Goal: Use online tool/utility: Utilize a website feature to perform a specific function

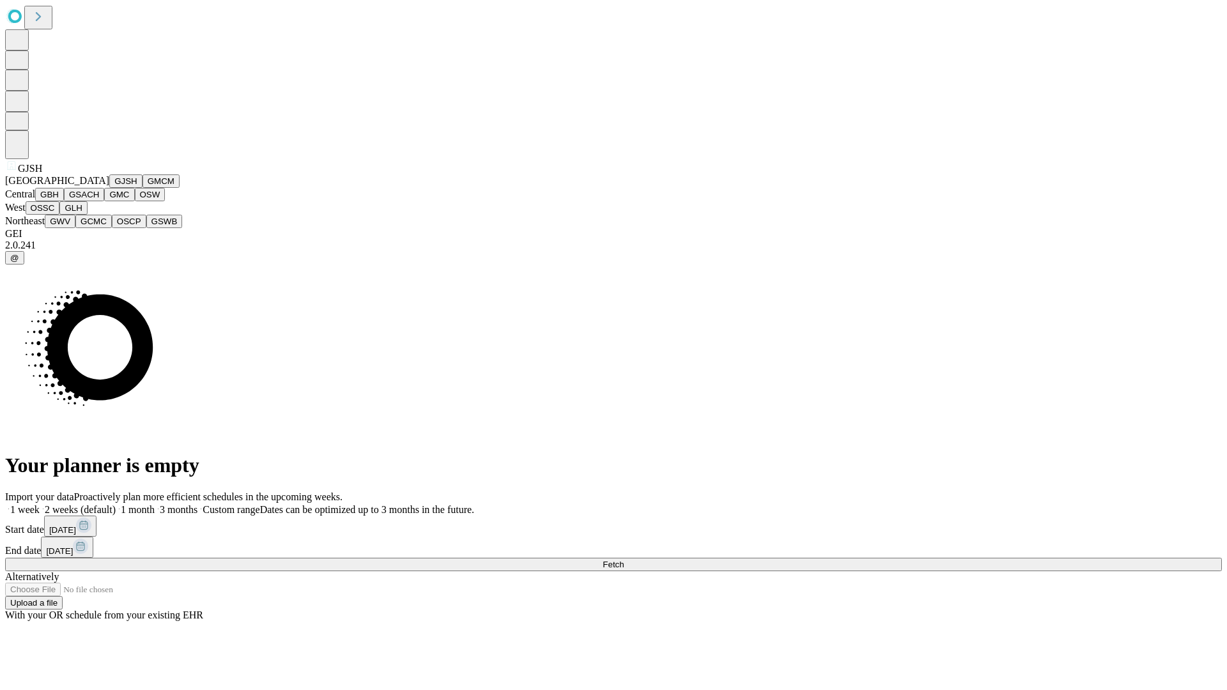
click at [109, 188] on button "GJSH" at bounding box center [125, 180] width 33 height 13
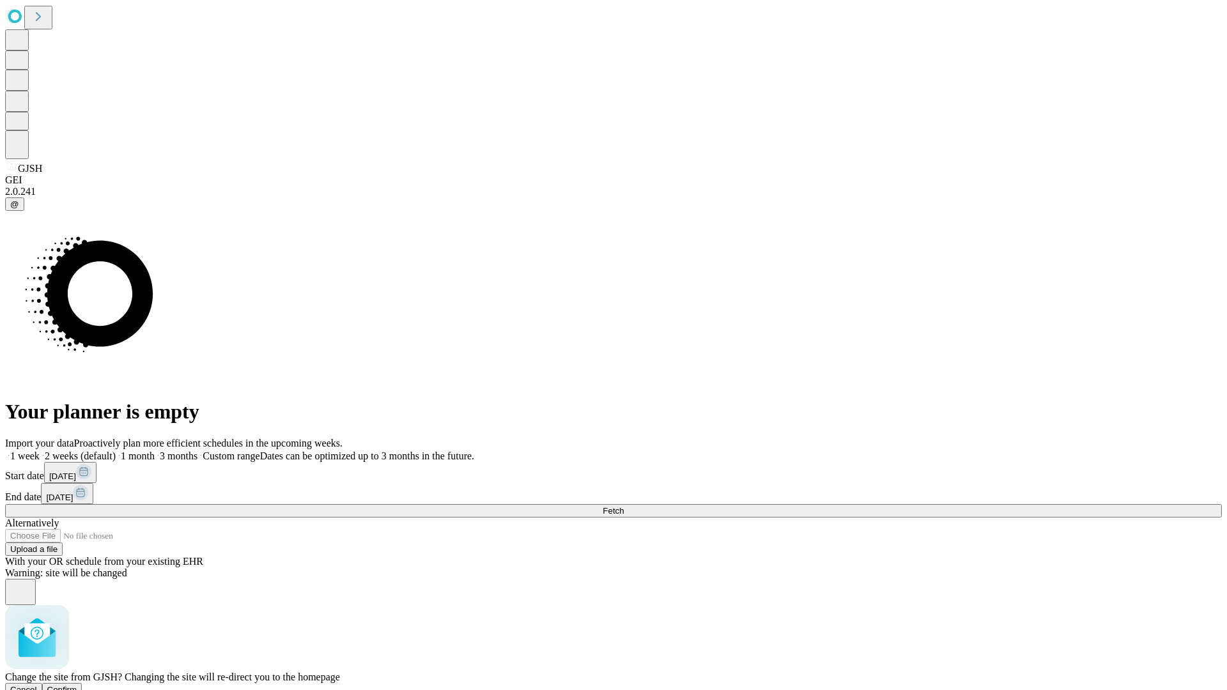
click at [77, 685] on span "Confirm" at bounding box center [62, 690] width 30 height 10
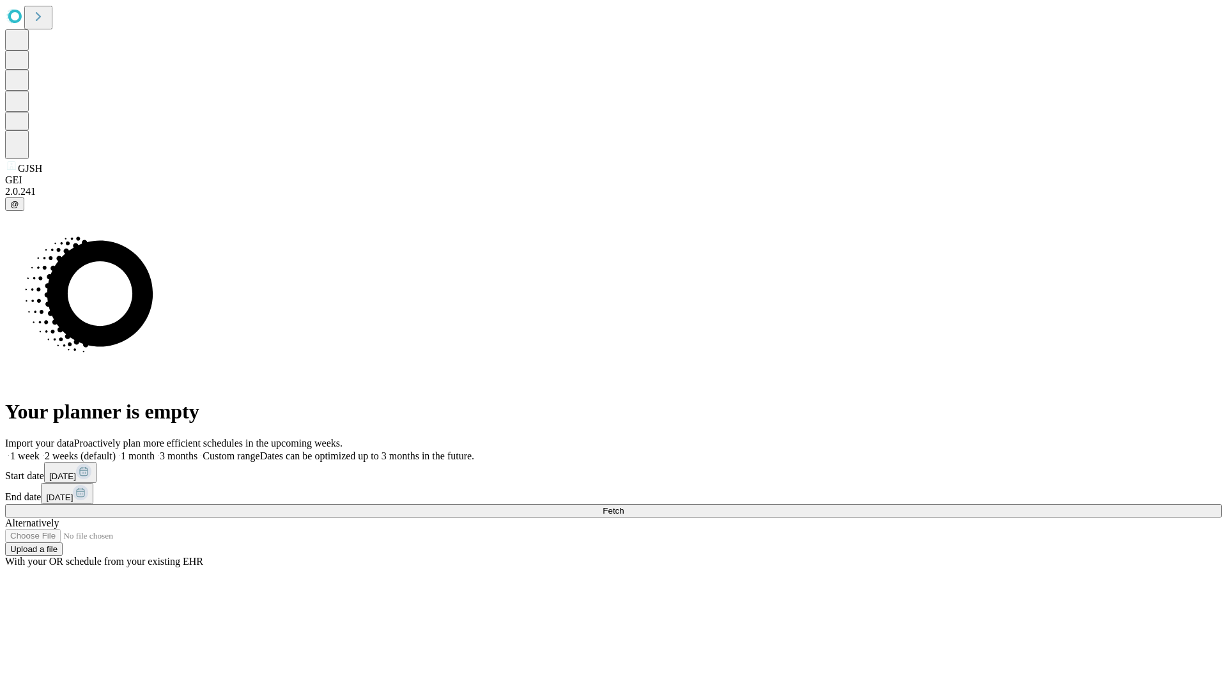
click at [155, 450] on label "1 month" at bounding box center [135, 455] width 39 height 11
click at [624, 506] on span "Fetch" at bounding box center [613, 511] width 21 height 10
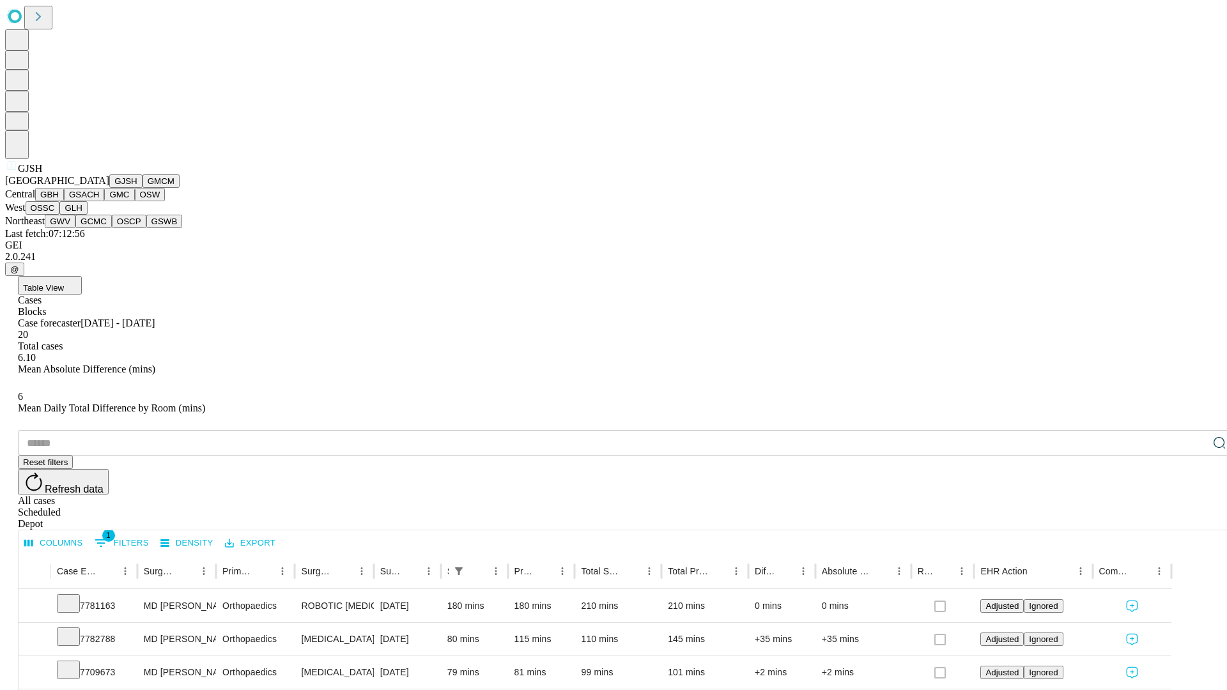
click at [142, 188] on button "GMCM" at bounding box center [160, 180] width 37 height 13
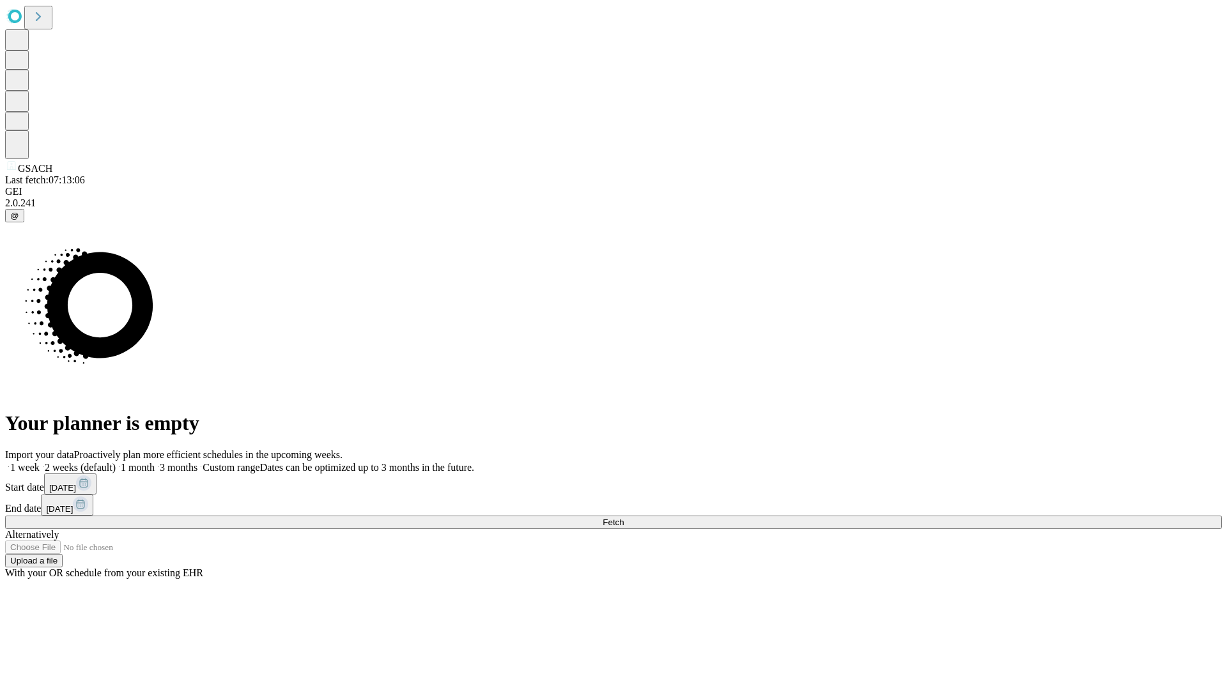
click at [155, 462] on label "1 month" at bounding box center [135, 467] width 39 height 11
click at [624, 518] on span "Fetch" at bounding box center [613, 523] width 21 height 10
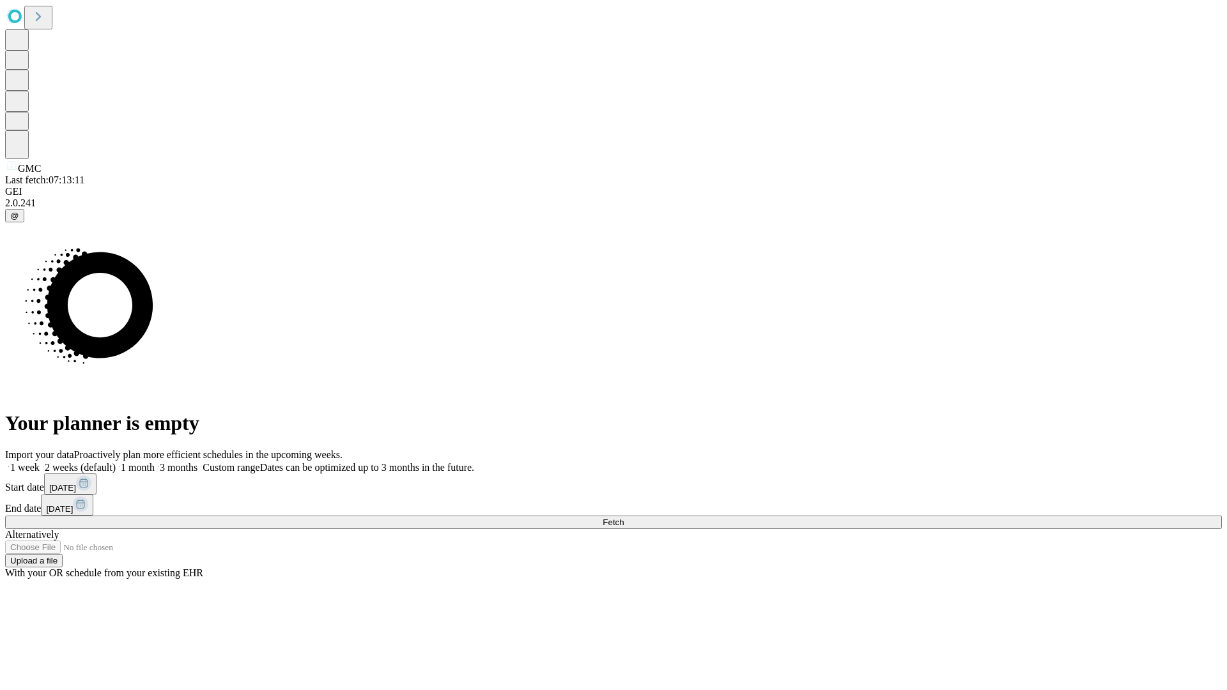
click at [155, 462] on label "1 month" at bounding box center [135, 467] width 39 height 11
click at [624, 518] on span "Fetch" at bounding box center [613, 523] width 21 height 10
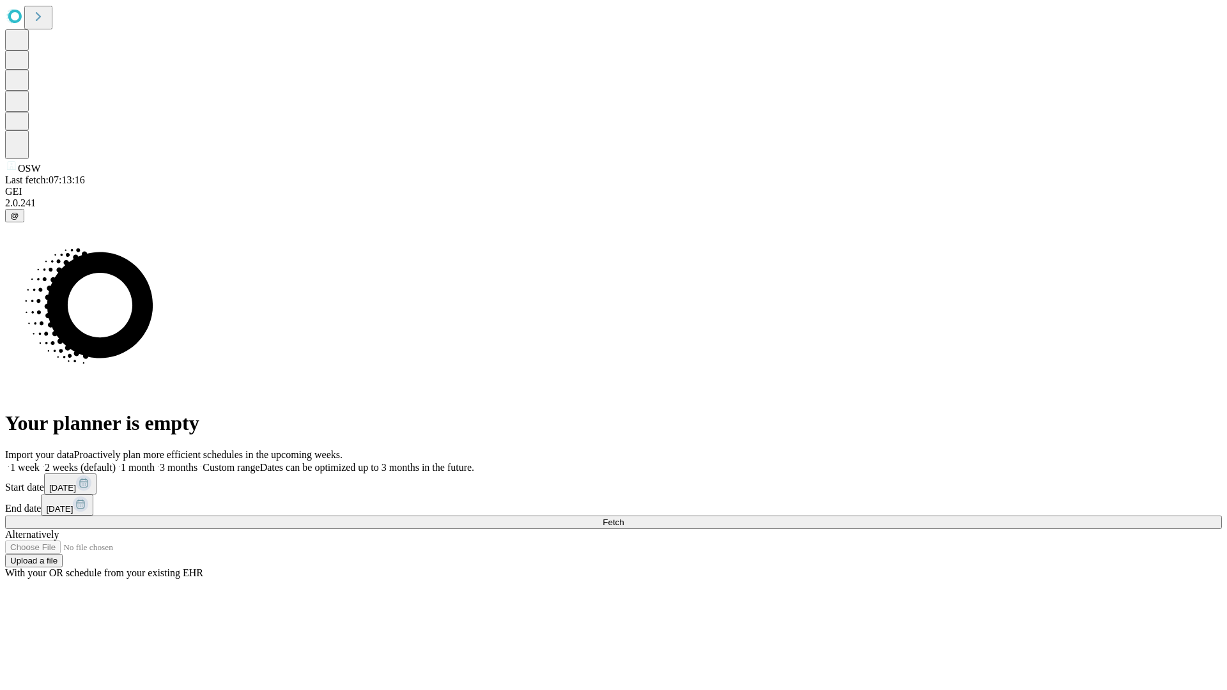
click at [155, 462] on label "1 month" at bounding box center [135, 467] width 39 height 11
click at [624, 518] on span "Fetch" at bounding box center [613, 523] width 21 height 10
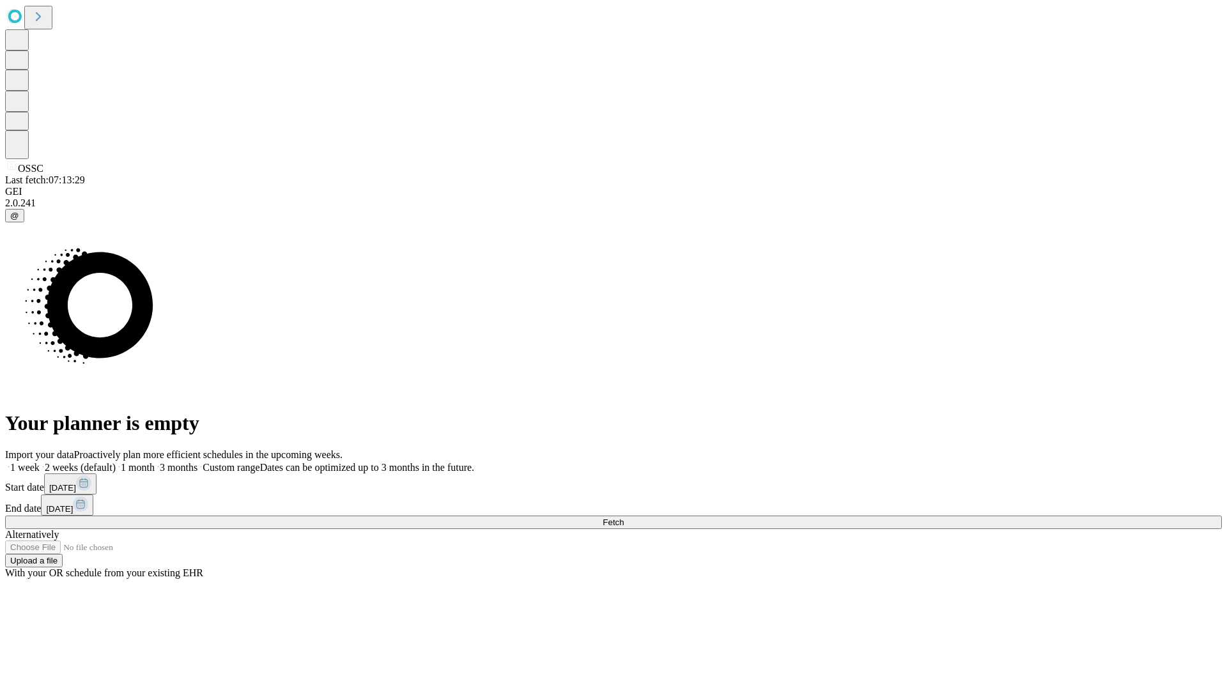
click at [155, 462] on label "1 month" at bounding box center [135, 467] width 39 height 11
click at [624, 518] on span "Fetch" at bounding box center [613, 523] width 21 height 10
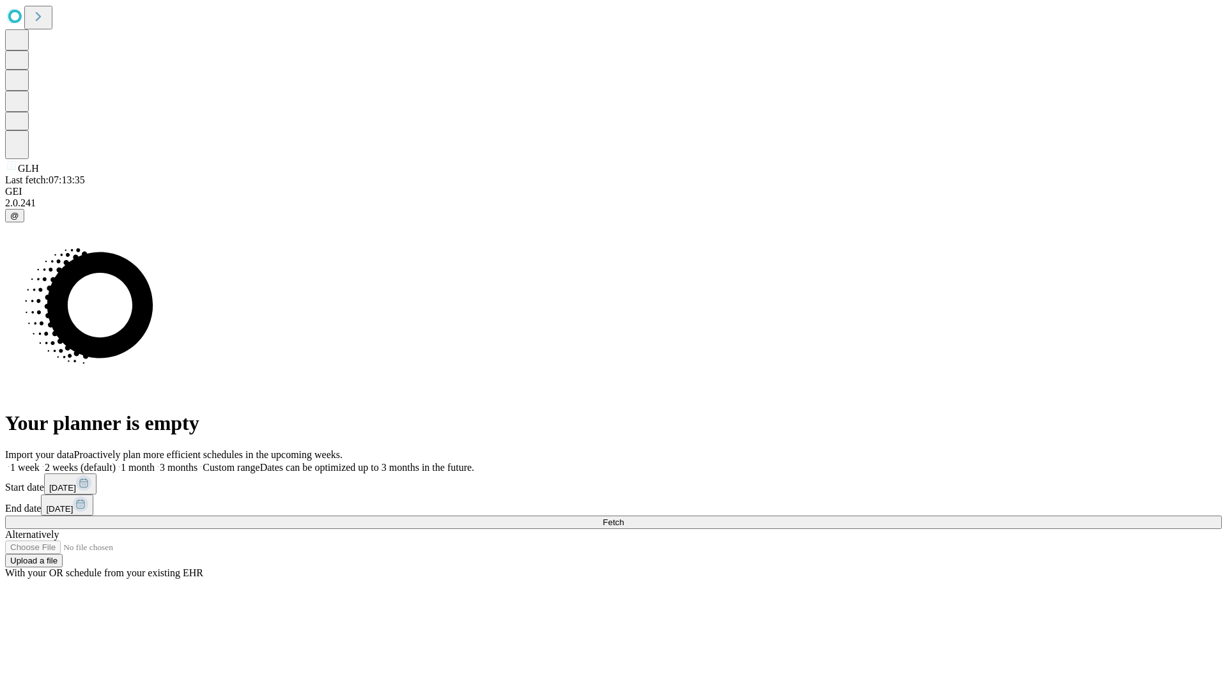
click at [155, 462] on label "1 month" at bounding box center [135, 467] width 39 height 11
click at [624, 518] on span "Fetch" at bounding box center [613, 523] width 21 height 10
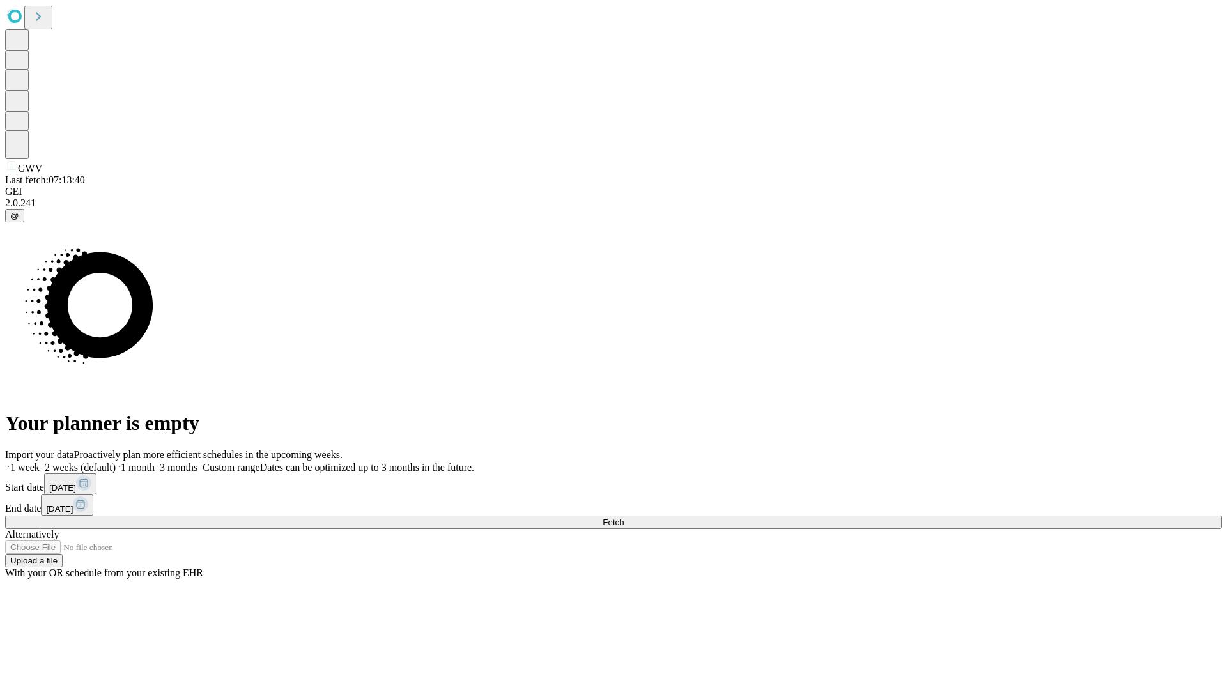
click at [155, 462] on label "1 month" at bounding box center [135, 467] width 39 height 11
click at [624, 518] on span "Fetch" at bounding box center [613, 523] width 21 height 10
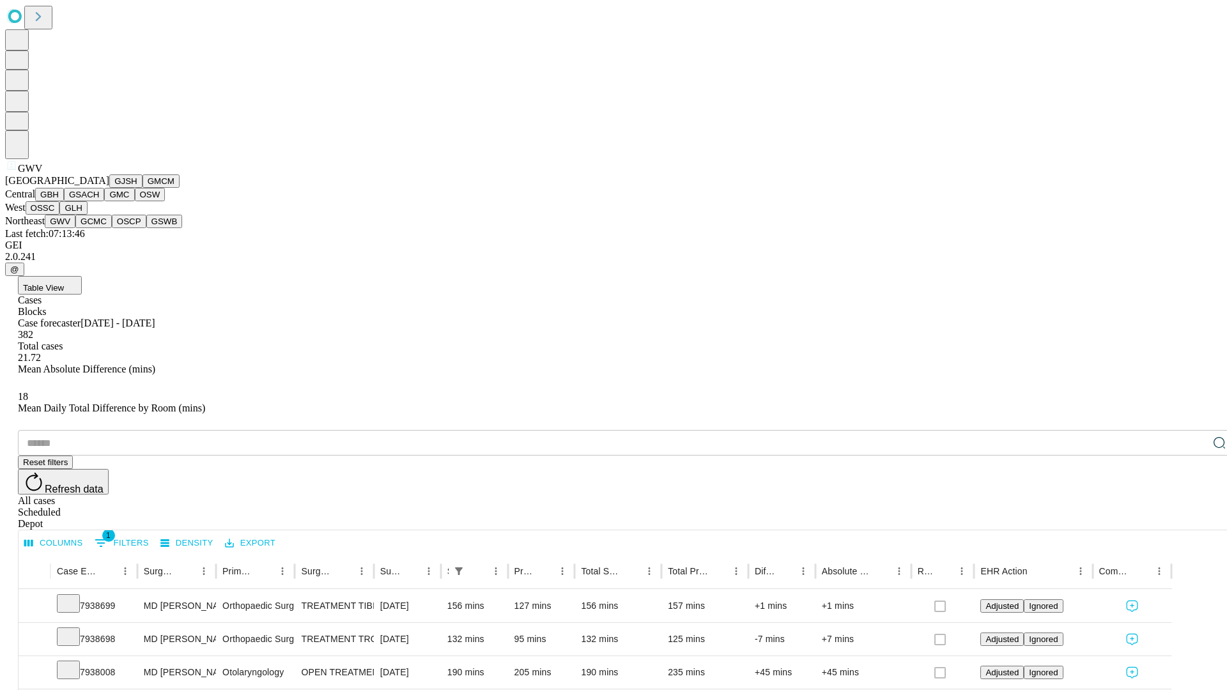
click at [99, 228] on button "GCMC" at bounding box center [93, 221] width 36 height 13
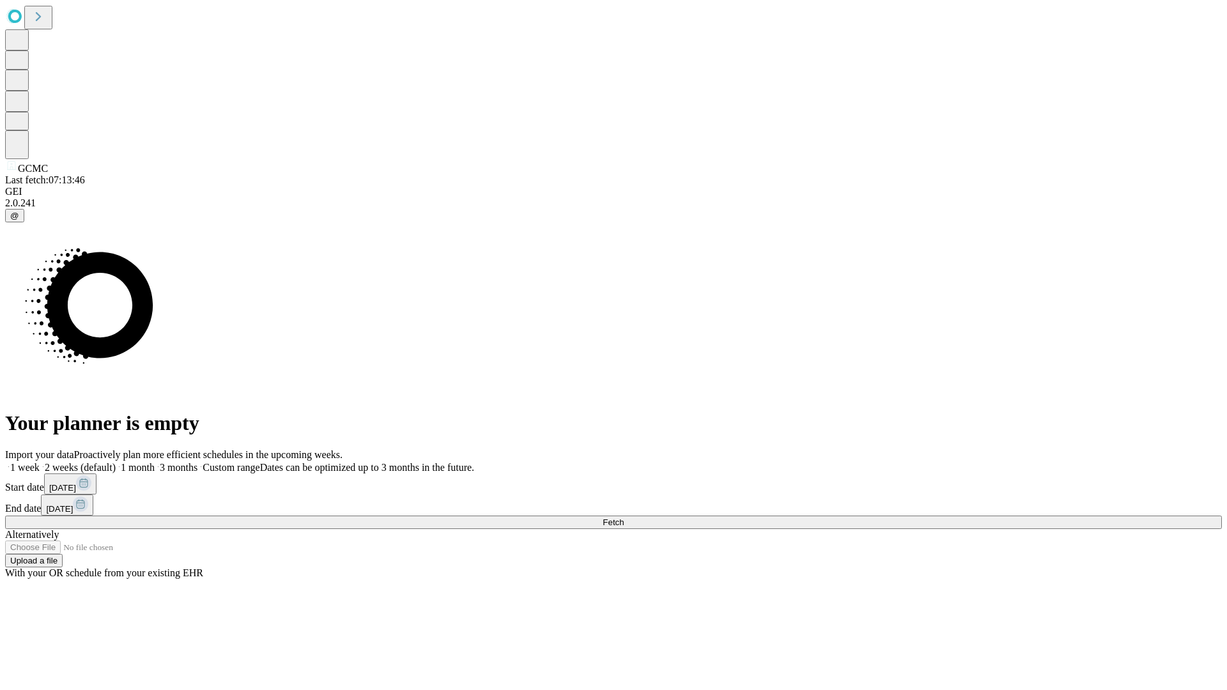
click at [155, 462] on label "1 month" at bounding box center [135, 467] width 39 height 11
click at [624, 518] on span "Fetch" at bounding box center [613, 523] width 21 height 10
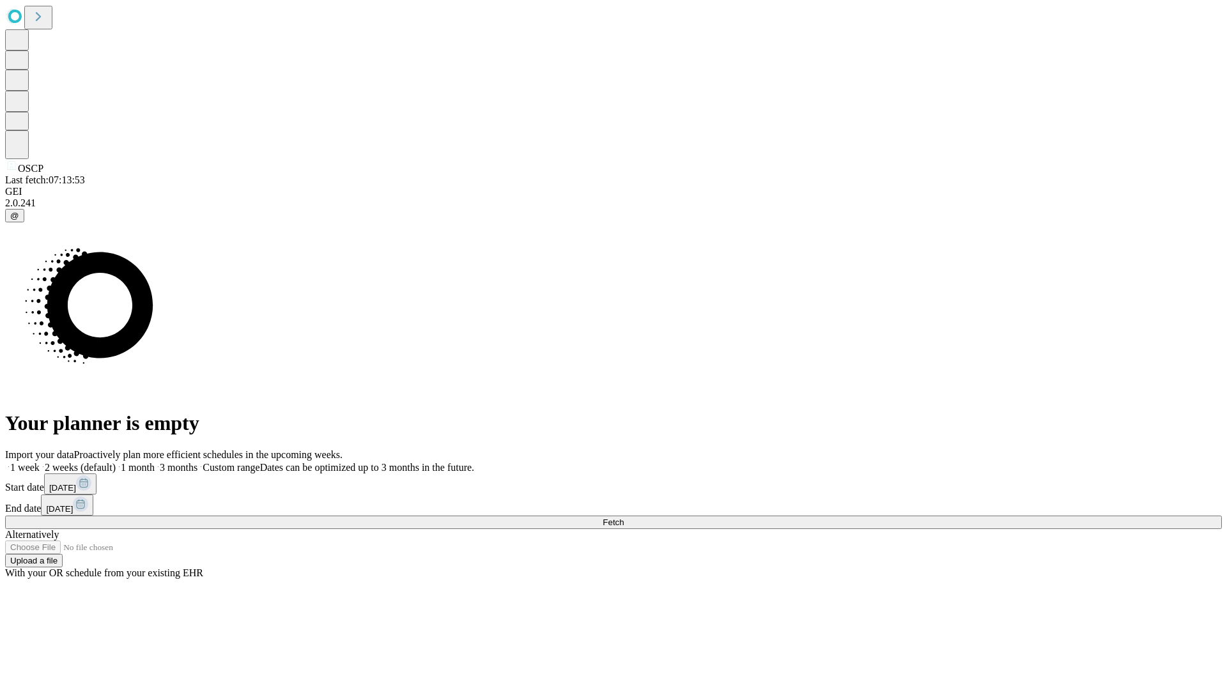
click at [155, 462] on label "1 month" at bounding box center [135, 467] width 39 height 11
click at [624, 518] on span "Fetch" at bounding box center [613, 523] width 21 height 10
